Goal: Book appointment/travel/reservation

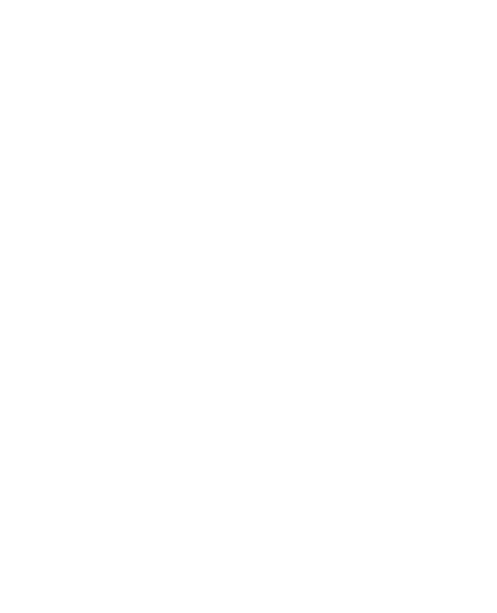
click at [71, 411] on div "Familienhotels Alle Hotels im Überblick" at bounding box center [73, 383] width 109 height 61
click at [32, 62] on div "Anreise" at bounding box center [57, 67] width 70 height 17
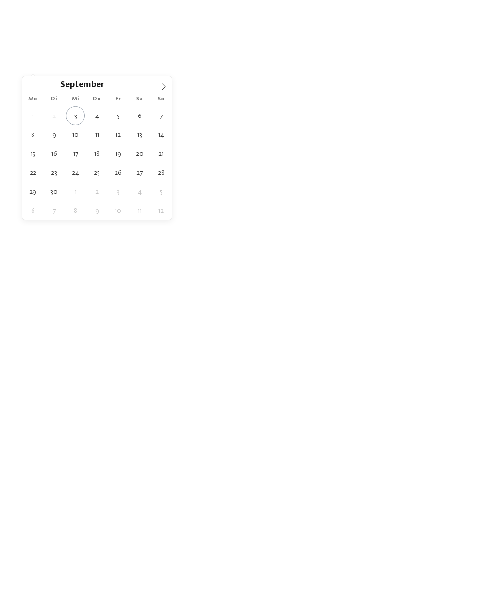
click at [162, 91] on span at bounding box center [163, 84] width 16 height 16
click at [161, 92] on span at bounding box center [163, 84] width 16 height 16
click at [166, 89] on icon at bounding box center [163, 86] width 7 height 7
click at [163, 92] on span at bounding box center [163, 84] width 16 height 16
type input "****"
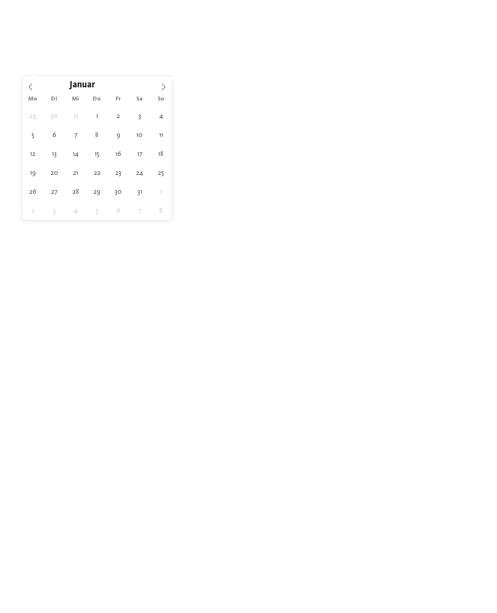
click at [164, 92] on span at bounding box center [163, 84] width 16 height 16
type div "[DATE]"
type input "****"
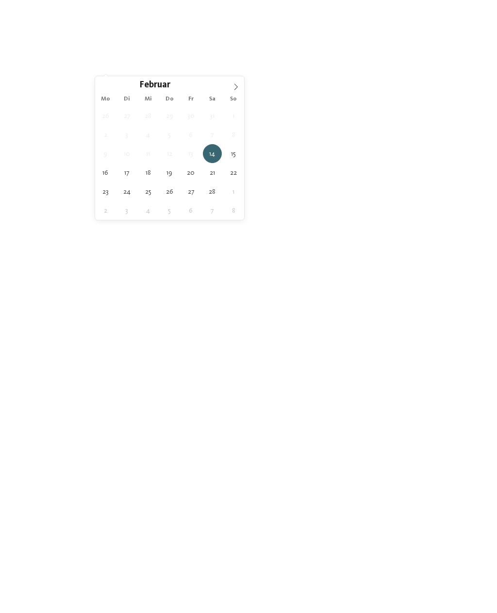
type div "[DATE]"
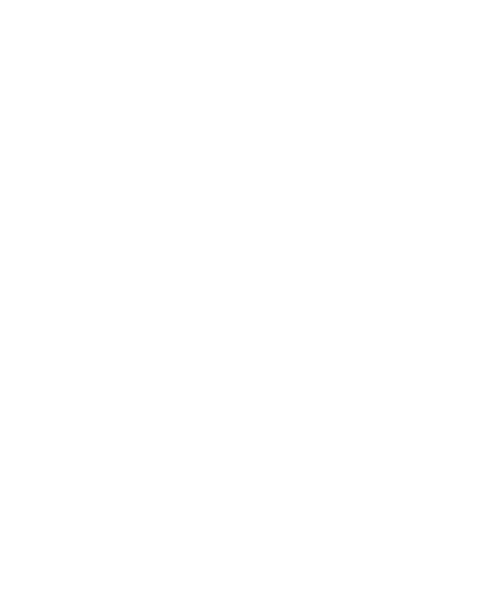
click at [372, 68] on div "Family Experiences" at bounding box center [347, 68] width 50 height 8
click at [330, 161] on icon at bounding box center [326, 169] width 21 height 17
click at [429, 70] on span "filtern" at bounding box center [439, 68] width 22 height 7
